Goal: Task Accomplishment & Management: Complete application form

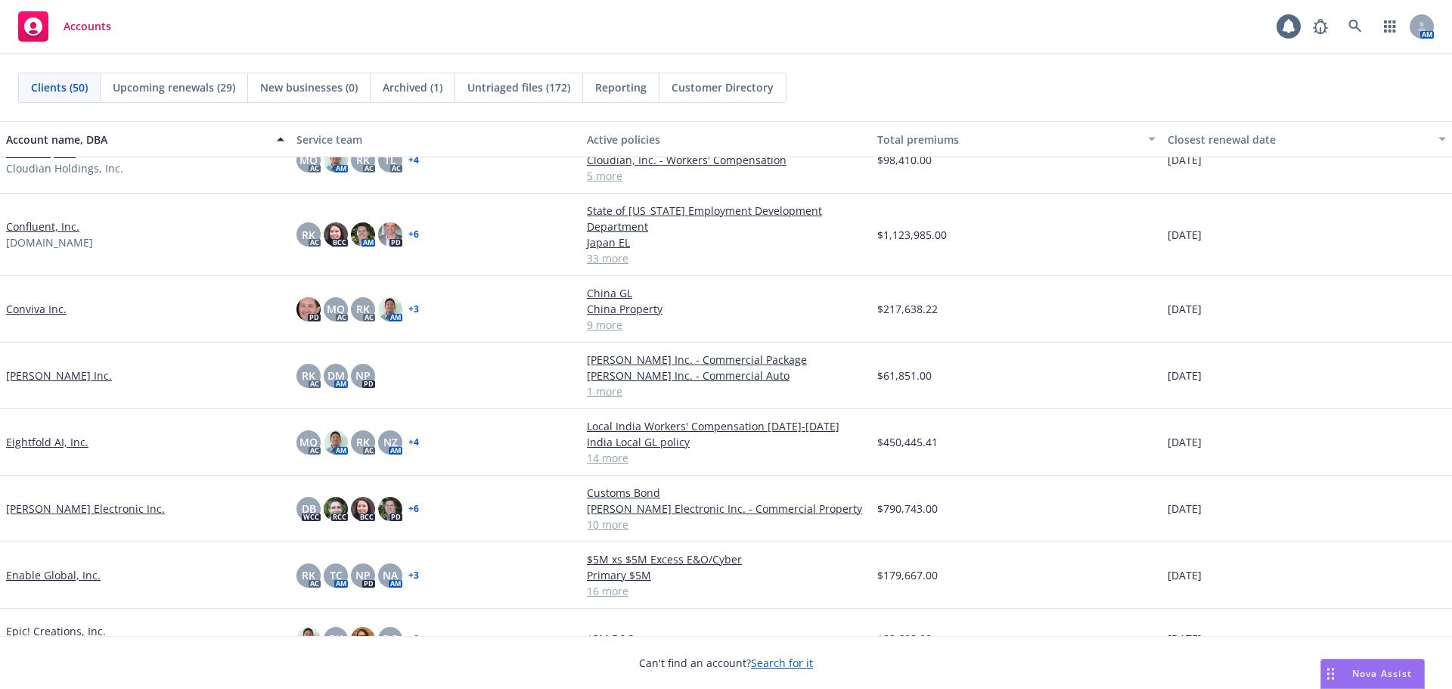
scroll to position [907, 0]
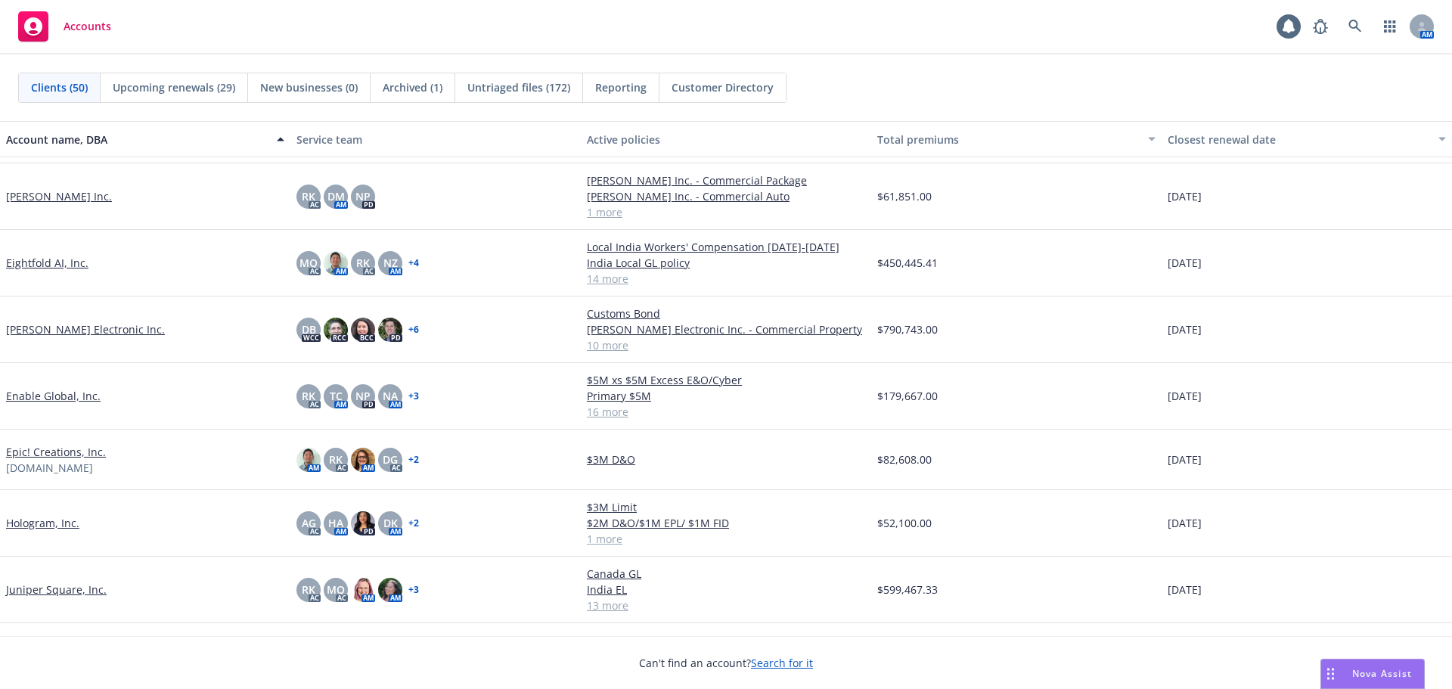
click at [55, 588] on link "Juniper Square, Inc." at bounding box center [56, 589] width 101 height 16
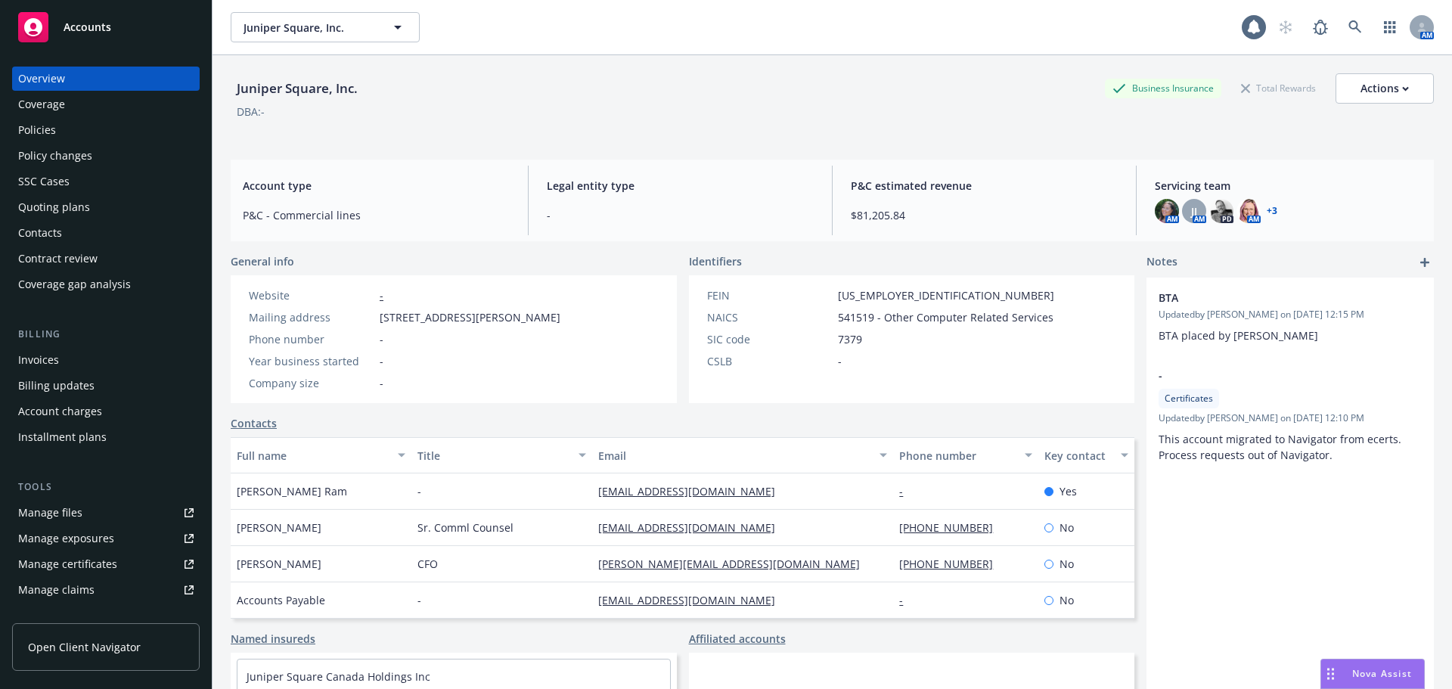
click at [161, 129] on div "Policies" at bounding box center [105, 130] width 175 height 24
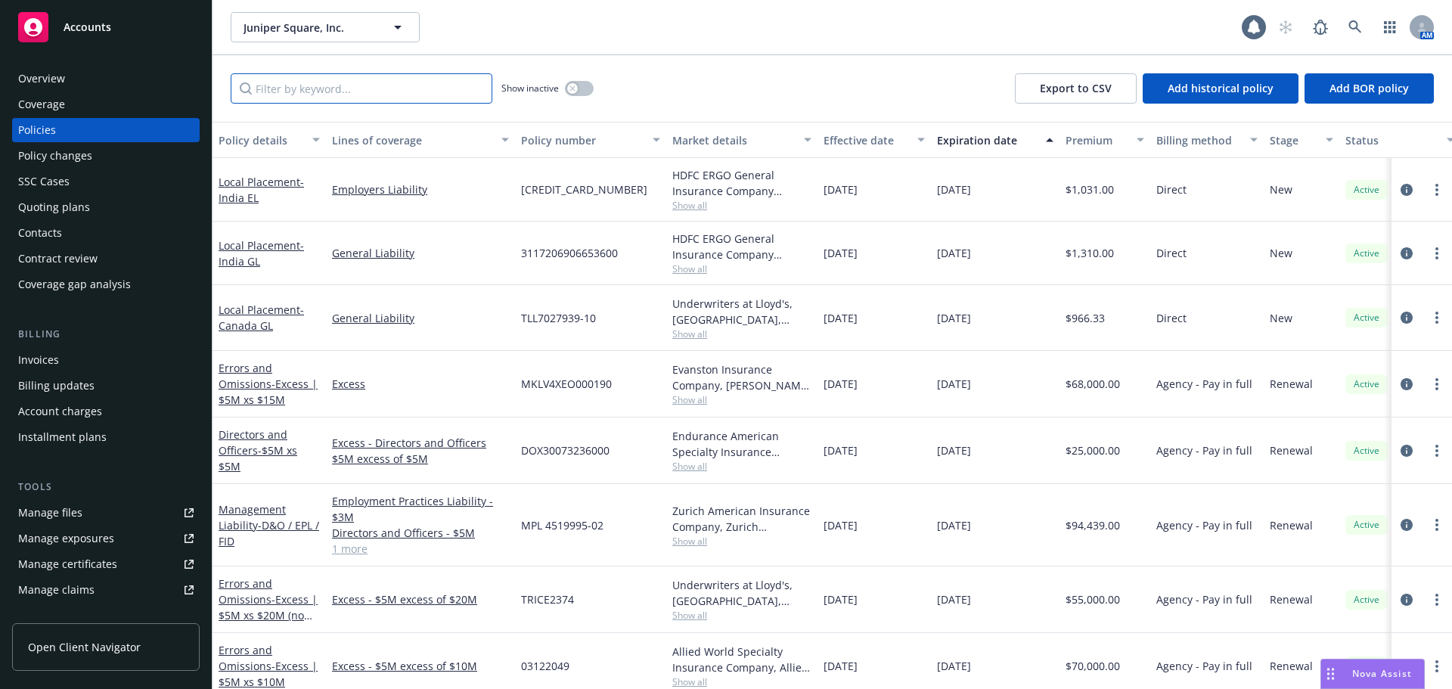
click at [359, 96] on input "Filter by keyword..." at bounding box center [362, 88] width 262 height 30
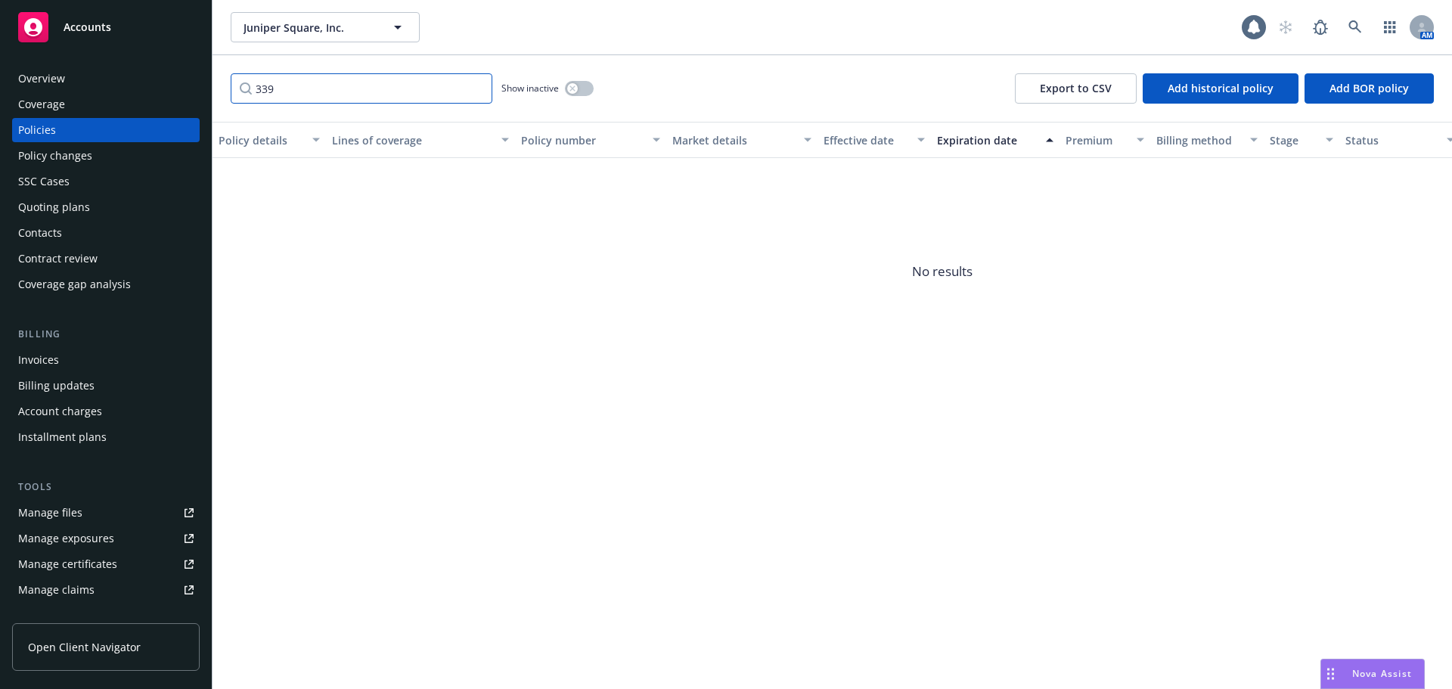
type input "339"
click at [578, 89] on button "button" at bounding box center [579, 88] width 29 height 15
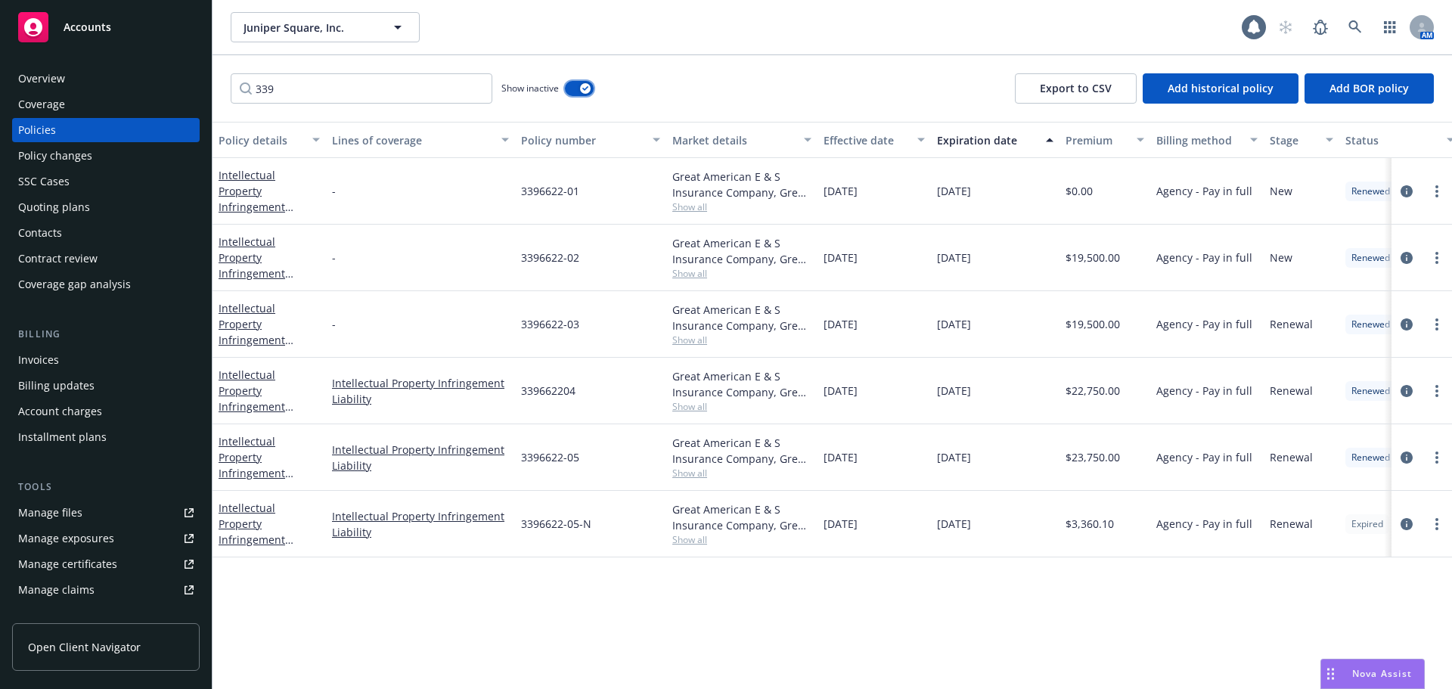
click at [578, 89] on button "button" at bounding box center [579, 88] width 29 height 15
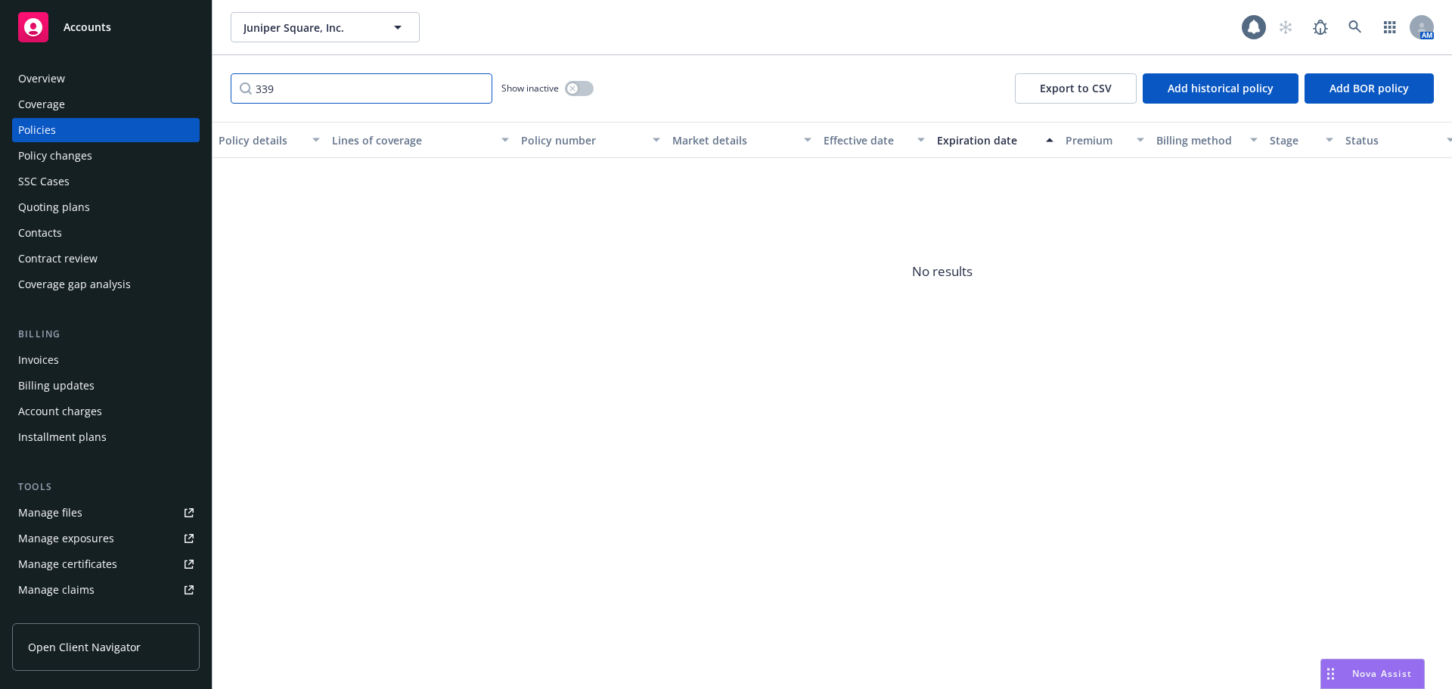
click at [476, 91] on input "339" at bounding box center [362, 88] width 262 height 30
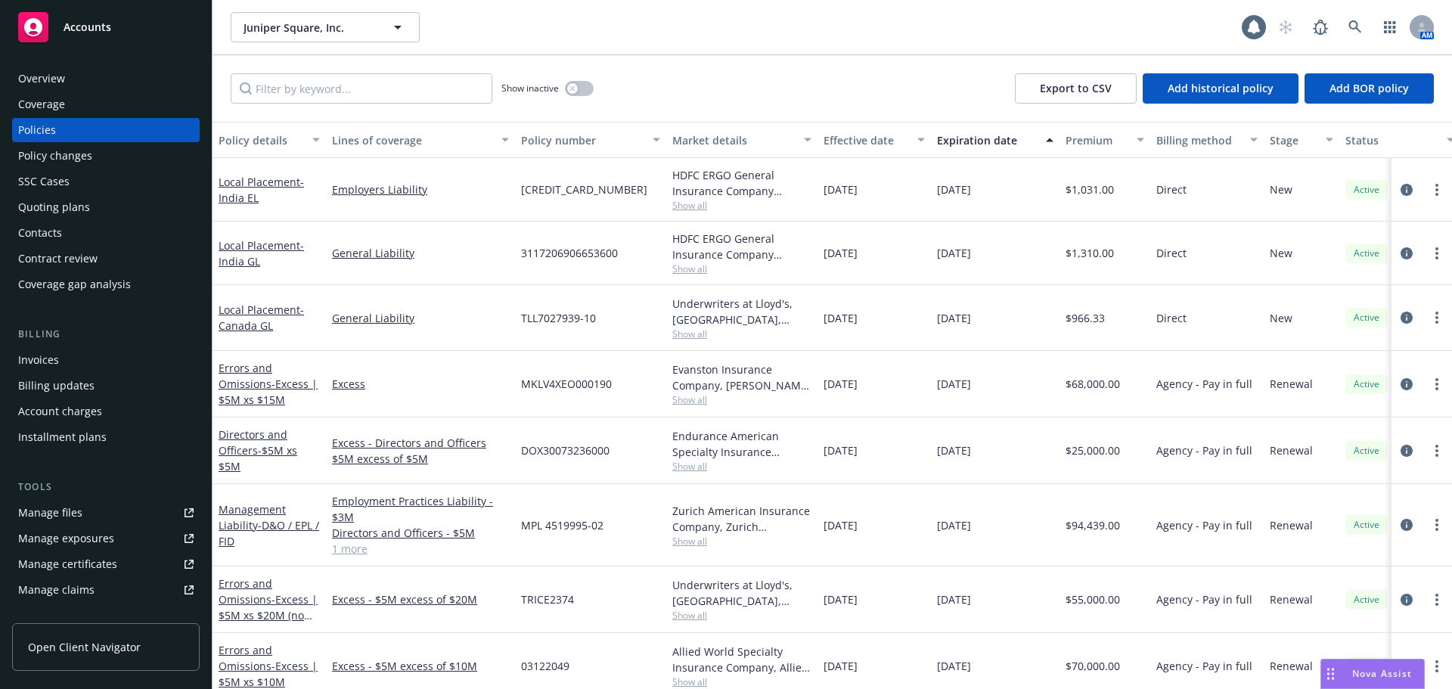
click at [61, 203] on div "Quoting plans" at bounding box center [54, 207] width 72 height 24
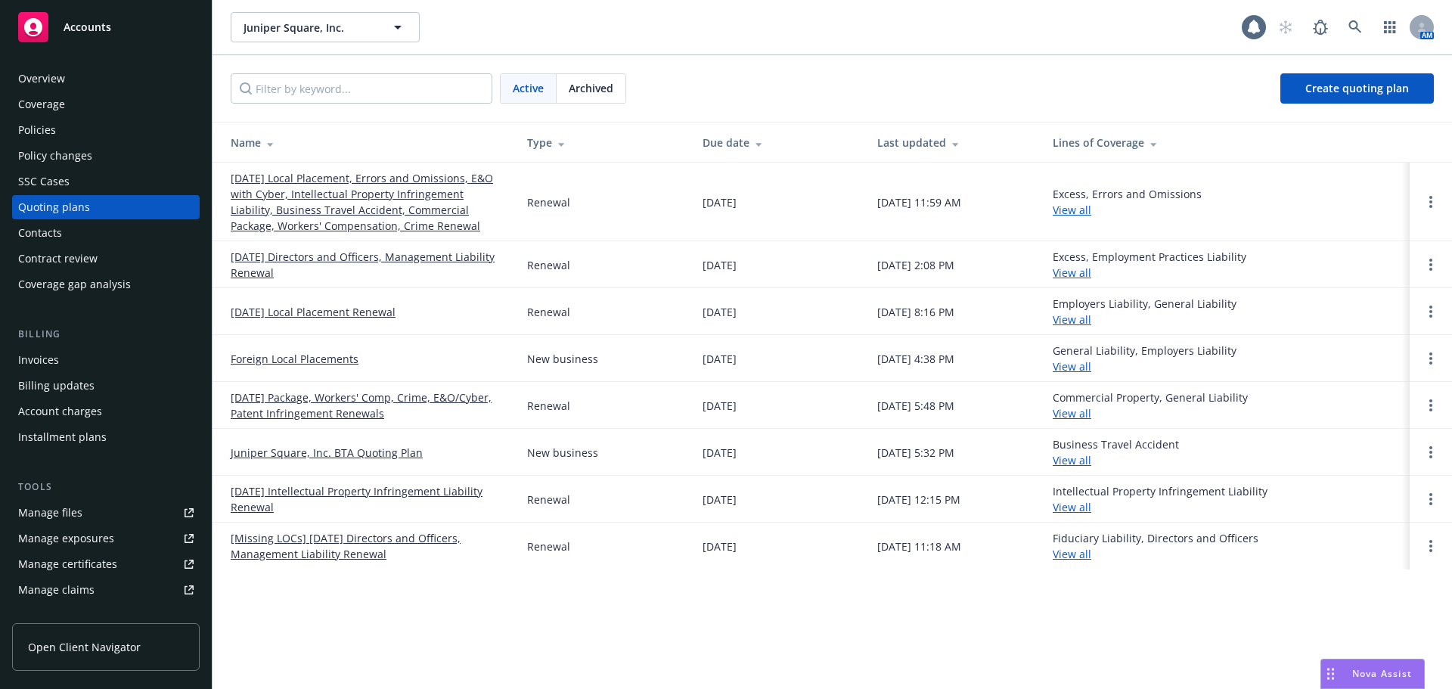
click at [374, 198] on link "11/17/25 Local Placement, Errors and Omissions, E&O with Cyber, Intellectual Pr…" at bounding box center [367, 202] width 272 height 64
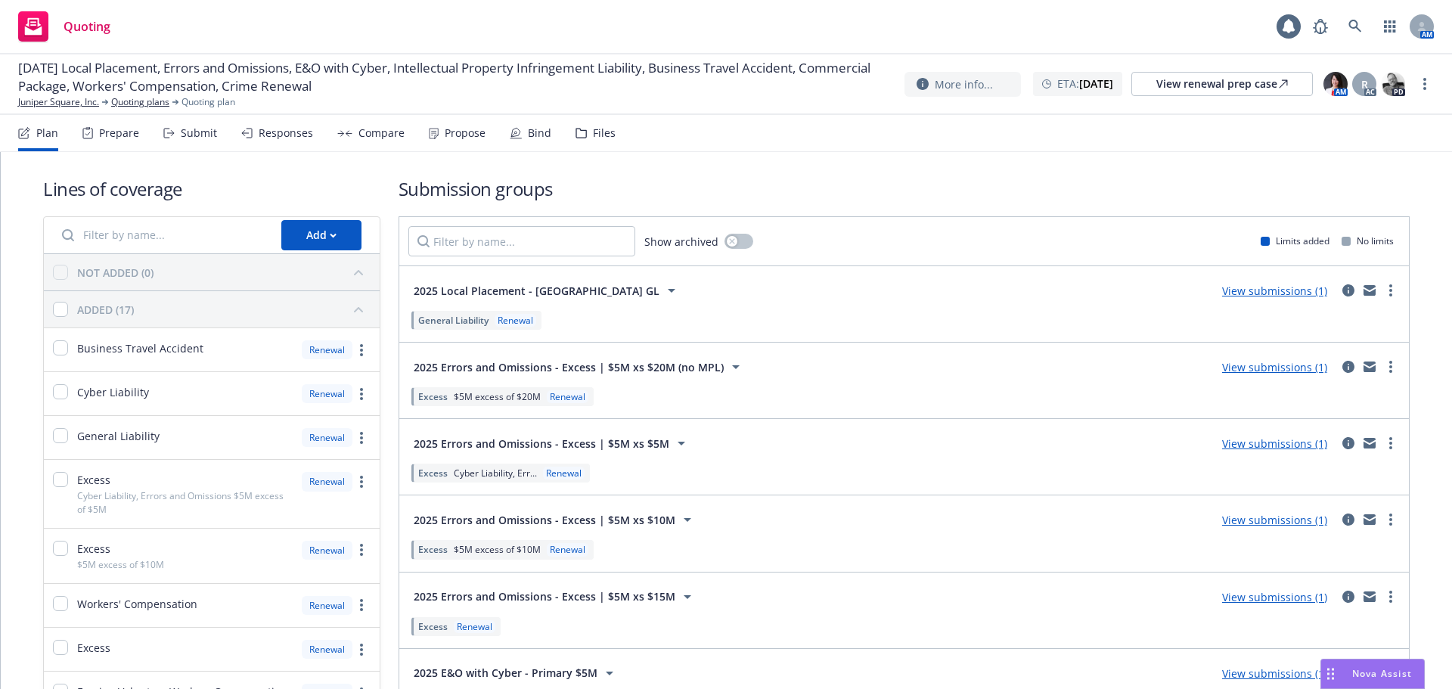
click at [125, 134] on div "Prepare" at bounding box center [119, 133] width 40 height 12
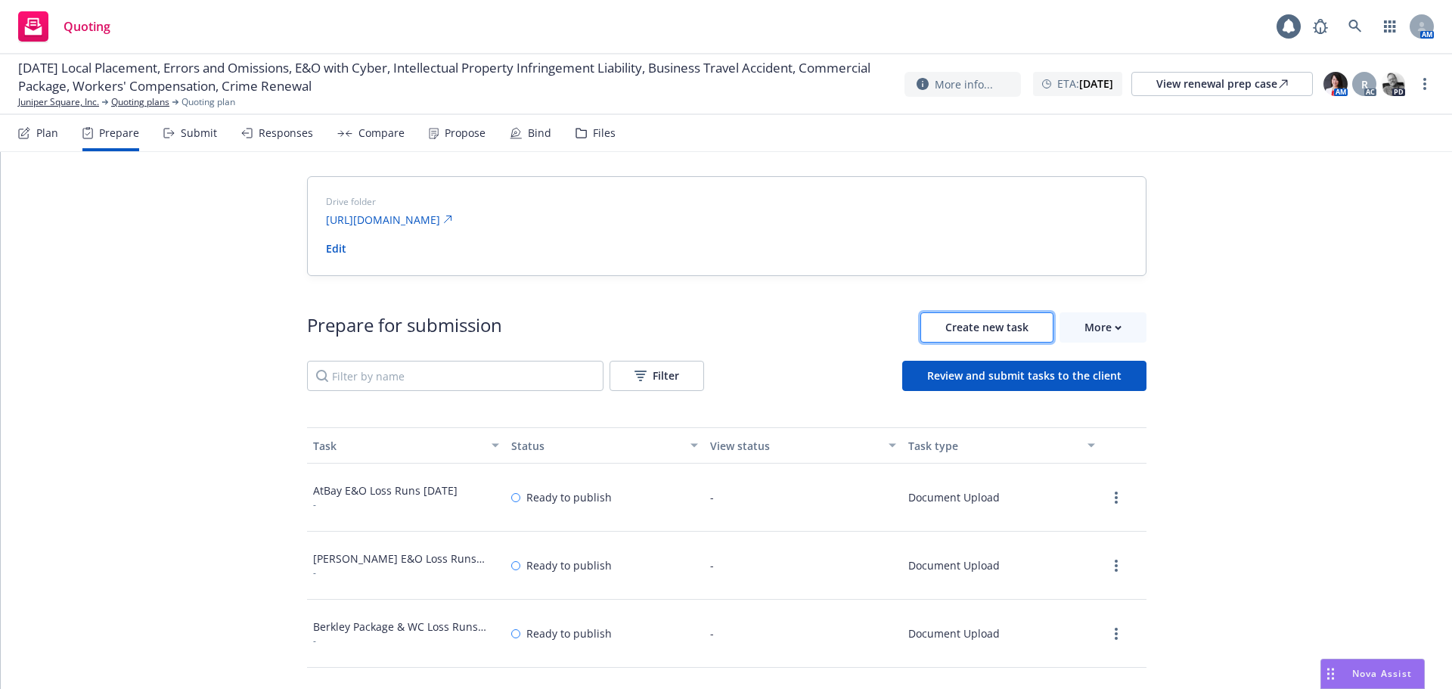
click at [987, 324] on span "Create new task" at bounding box center [986, 327] width 83 height 14
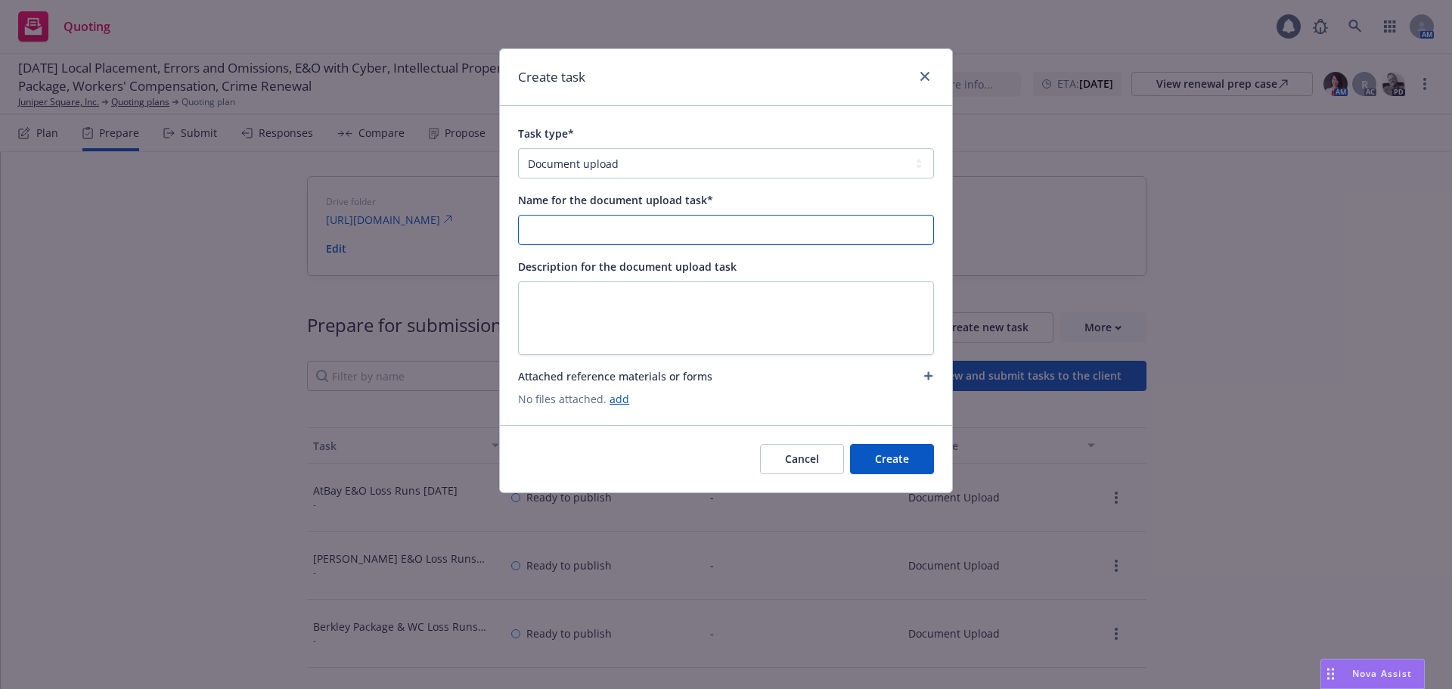
click at [712, 227] on input "Name for the document upload task*" at bounding box center [726, 229] width 414 height 29
click at [718, 231] on input "RPX Patent Infringement Loss Runs 8/21/2024" at bounding box center [726, 229] width 414 height 29
click at [727, 234] on input "RPX Patent Infringement Loss Runs 8/20/2025" at bounding box center [726, 229] width 414 height 29
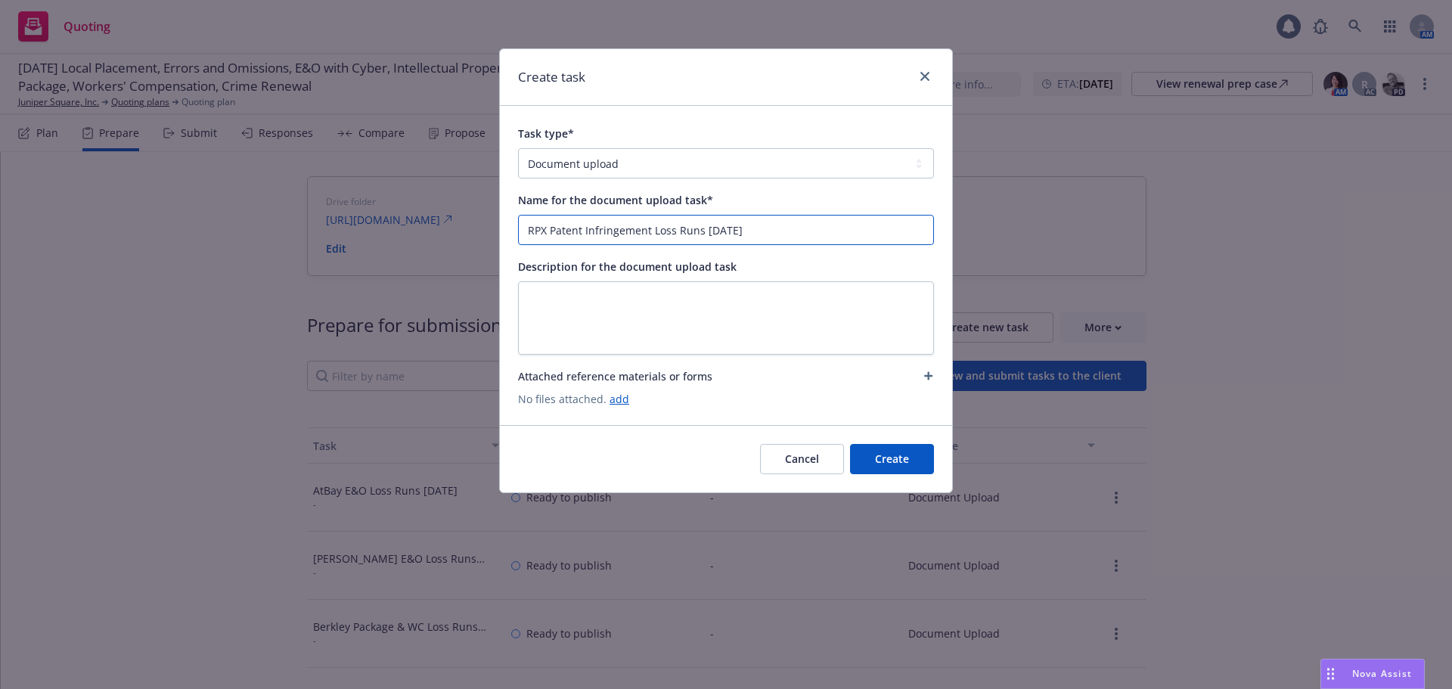
click at [789, 228] on input "RPX Patent Infringement Loss Runs 8/20/2025" at bounding box center [726, 229] width 414 height 29
type input "RPX Patent Infringement Loss Runs 8/20/2025"
click at [620, 404] on link "add" at bounding box center [619, 399] width 20 height 14
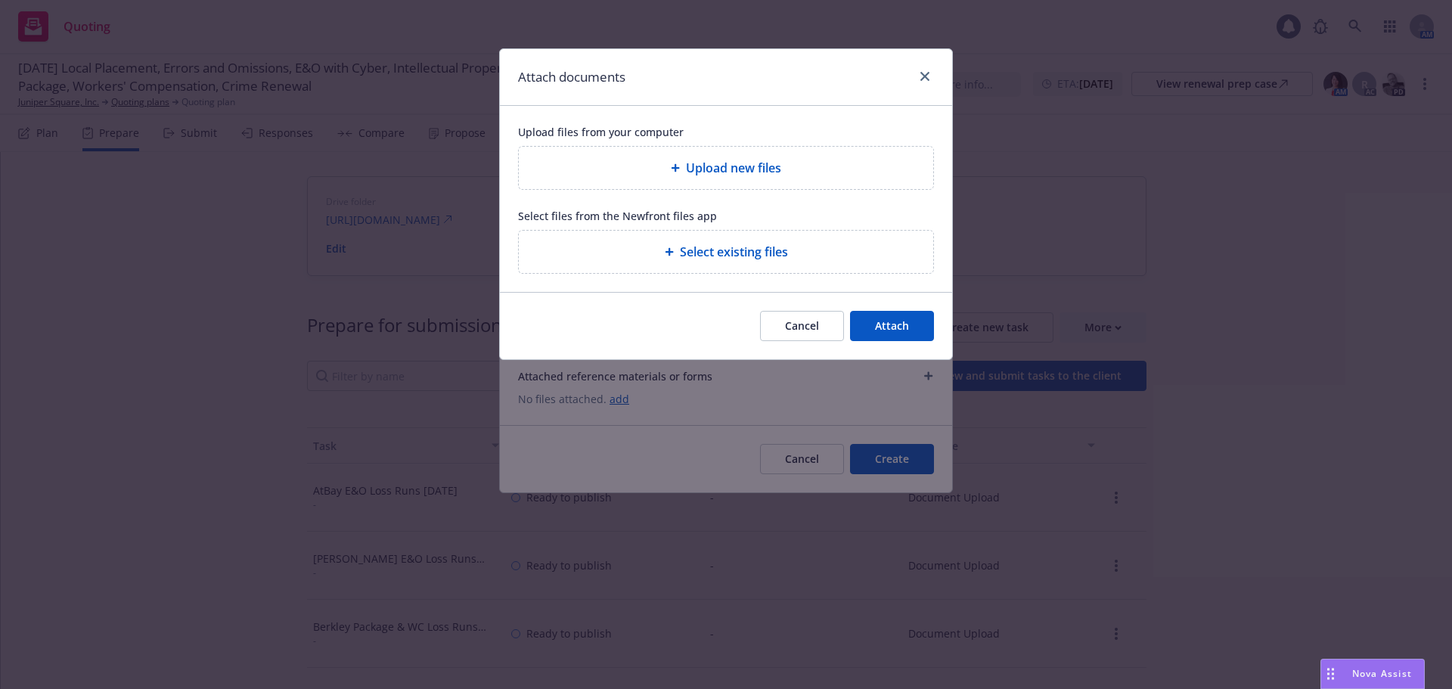
click at [730, 180] on div "Upload new files" at bounding box center [726, 168] width 414 height 42
type textarea "x"
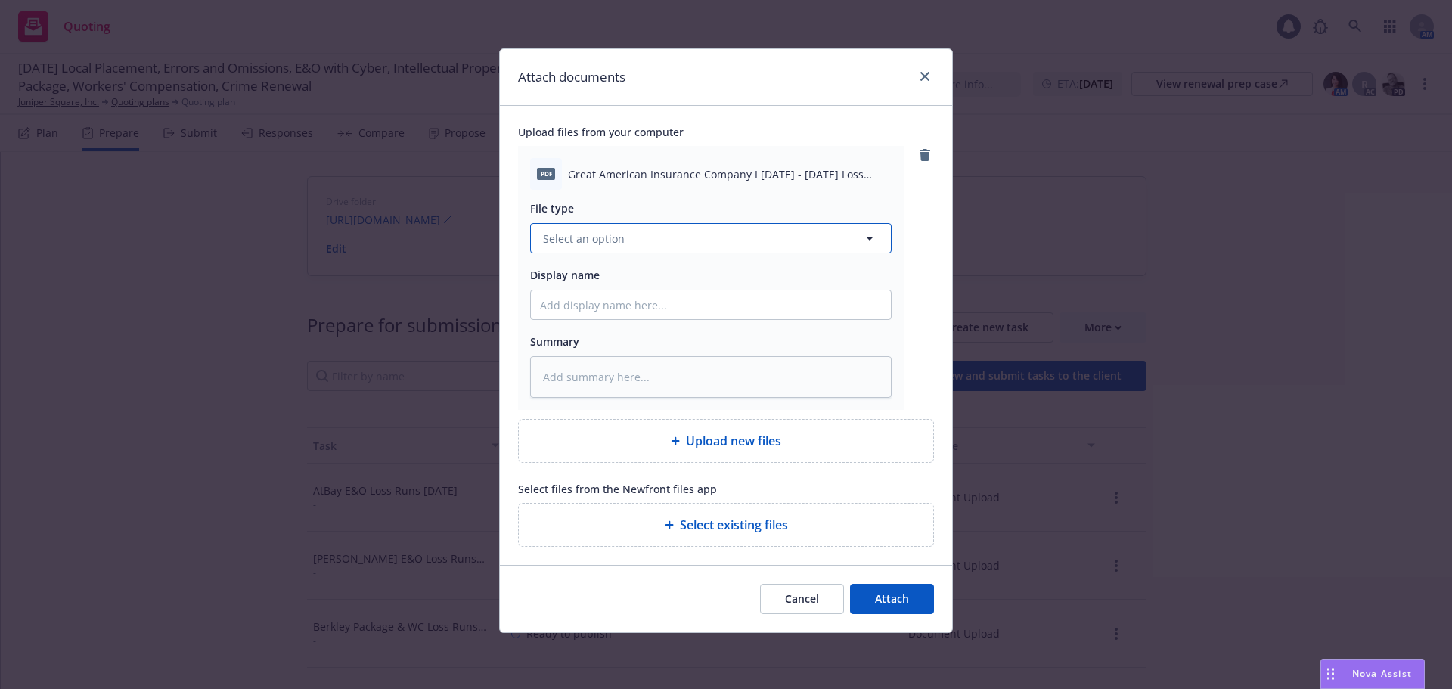
click at [742, 237] on button "Select an option" at bounding box center [710, 238] width 361 height 30
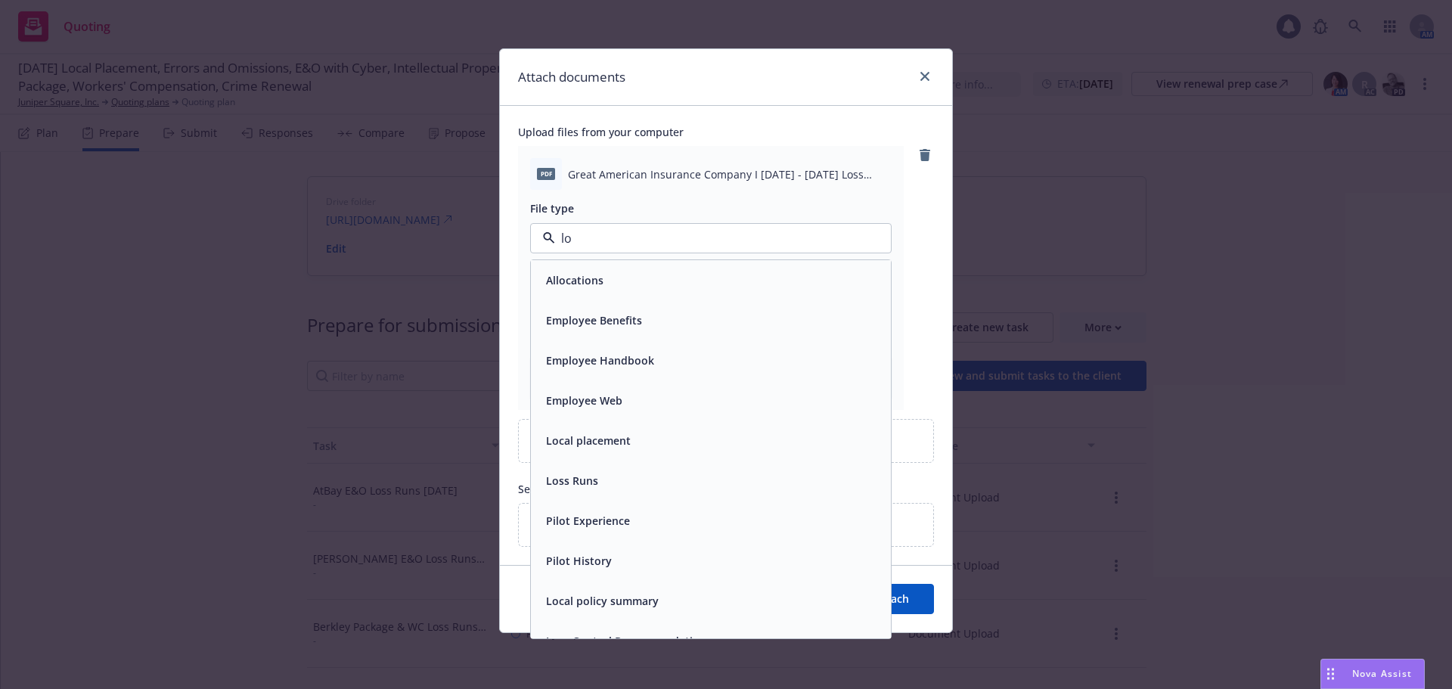
type input "los"
click at [696, 271] on div "Loss Runs" at bounding box center [711, 280] width 342 height 22
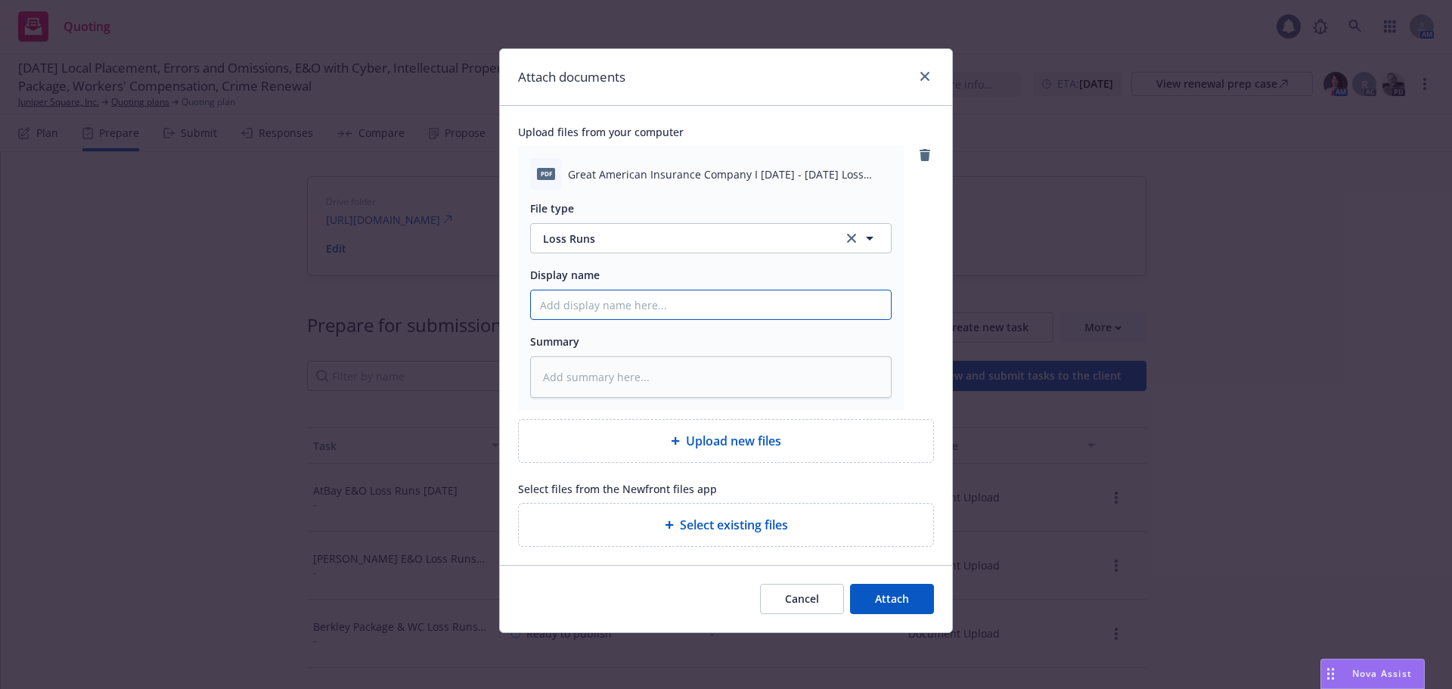
paste input "RPX Patent Infringement Loss Runs 8/20/2025"
type textarea "x"
type input "RPX Patent Infringement Loss Runs 8/20/2025"
click at [885, 588] on button "Attach" at bounding box center [892, 599] width 84 height 30
type textarea "x"
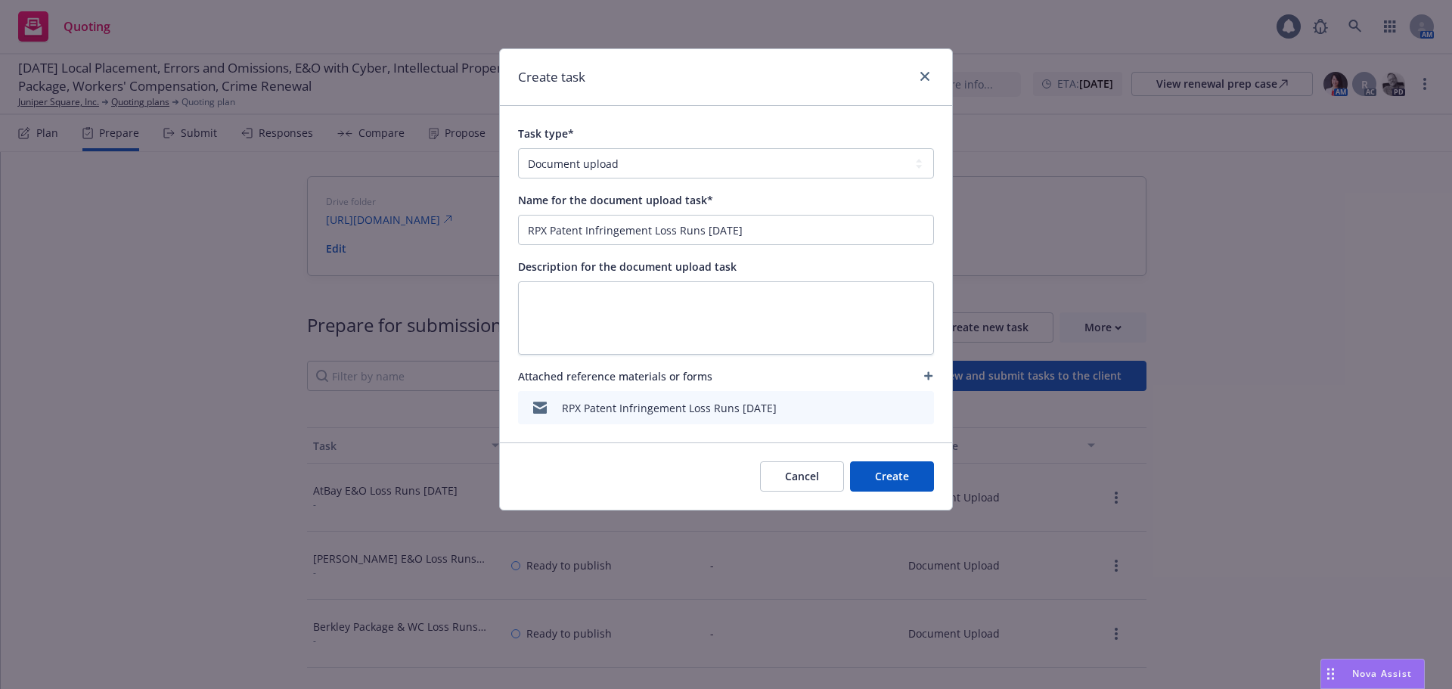
click at [883, 483] on button "Create" at bounding box center [892, 476] width 84 height 30
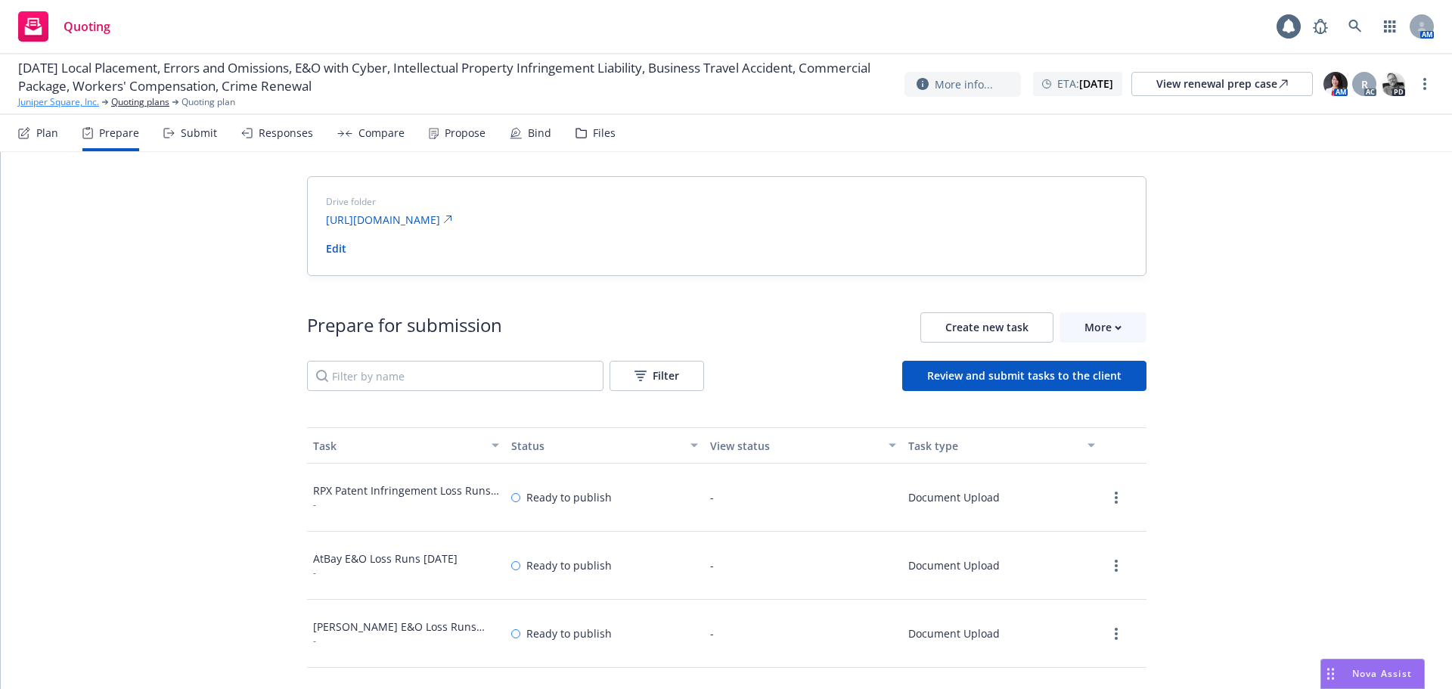
click at [76, 101] on link "Juniper Square, Inc." at bounding box center [58, 102] width 81 height 14
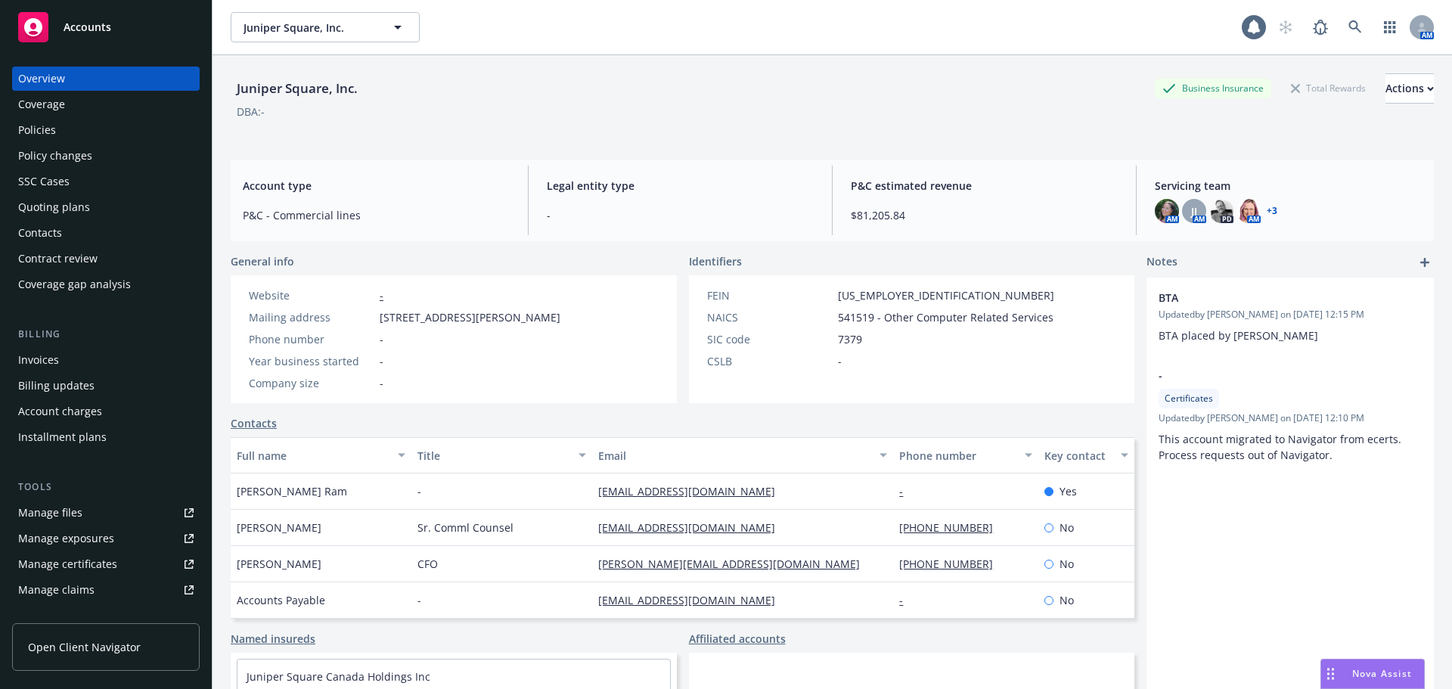
click at [111, 29] on div "Accounts" at bounding box center [105, 27] width 175 height 30
